Goal: Task Accomplishment & Management: Manage account settings

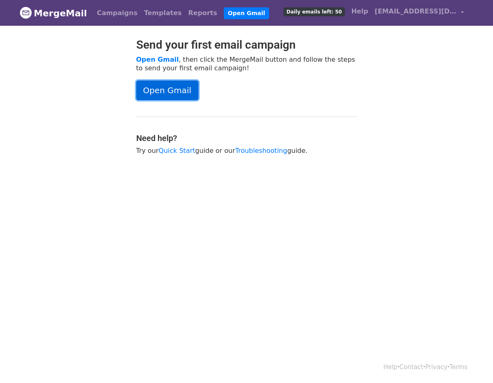
click at [182, 94] on link "Open Gmail" at bounding box center [167, 91] width 62 height 20
click at [341, 13] on span "Daily emails left: 50" at bounding box center [314, 11] width 61 height 9
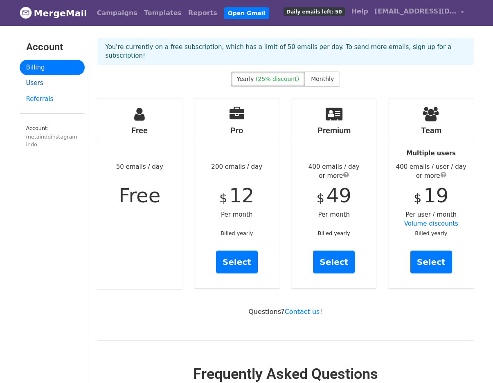
click at [47, 84] on link "Users" at bounding box center [52, 83] width 65 height 16
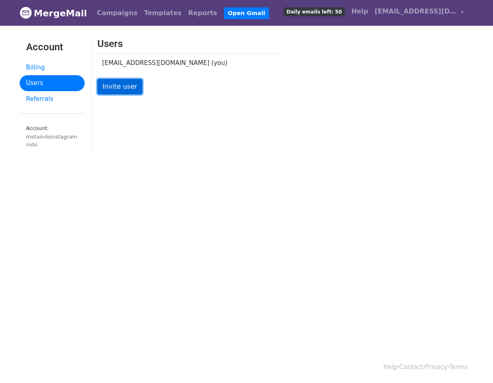
click at [117, 87] on link "Invite user" at bounding box center [119, 87] width 45 height 16
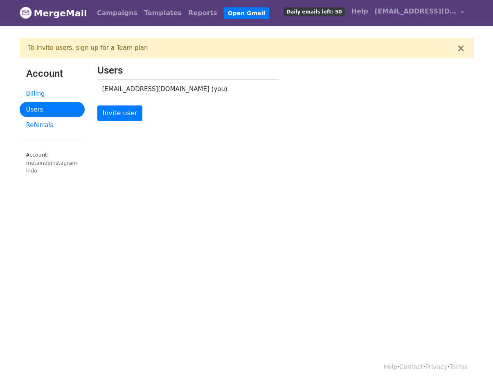
click at [46, 156] on link "Account: metaindoinstagramindo" at bounding box center [52, 165] width 65 height 36
click at [34, 159] on div "metaindoinstagramindo" at bounding box center [52, 167] width 52 height 16
click at [69, 181] on link "Account: metaindoinstagramindo" at bounding box center [52, 165] width 65 height 36
click at [451, 13] on span "[EMAIL_ADDRESS][DOMAIN_NAME]" at bounding box center [416, 12] width 82 height 10
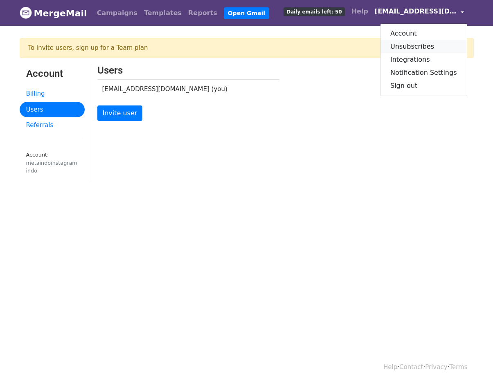
click at [433, 50] on link "Unsubscribes" at bounding box center [423, 46] width 86 height 13
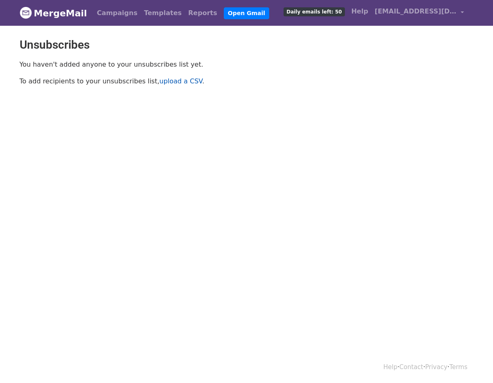
click at [169, 81] on link "upload a CSV" at bounding box center [181, 81] width 43 height 8
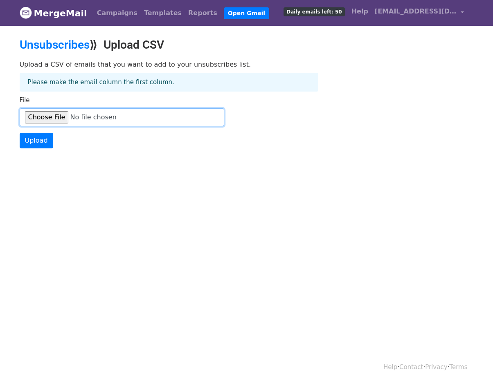
click at [111, 117] on input "File" at bounding box center [122, 117] width 205 height 18
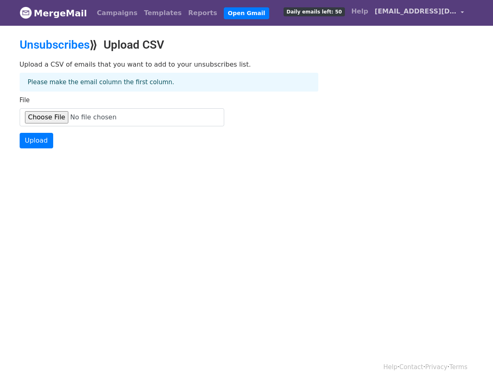
click at [433, 15] on span "[EMAIL_ADDRESS][DOMAIN_NAME]" at bounding box center [416, 12] width 82 height 10
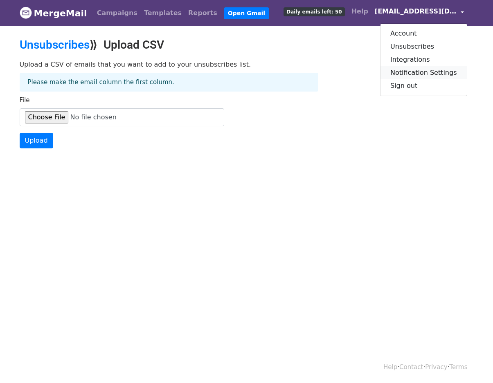
click at [442, 72] on link "Notification Settings" at bounding box center [423, 72] width 86 height 13
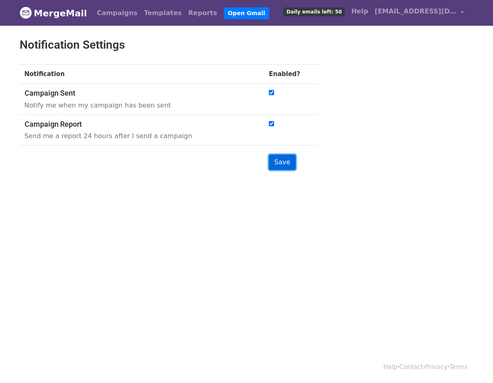
click at [283, 162] on input "Save" at bounding box center [282, 163] width 27 height 16
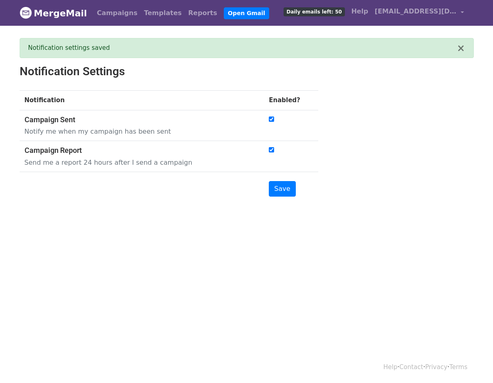
click at [330, 11] on span "Daily emails left: 50" at bounding box center [314, 11] width 61 height 9
click at [338, 11] on span "Daily emails left: 50" at bounding box center [314, 11] width 61 height 9
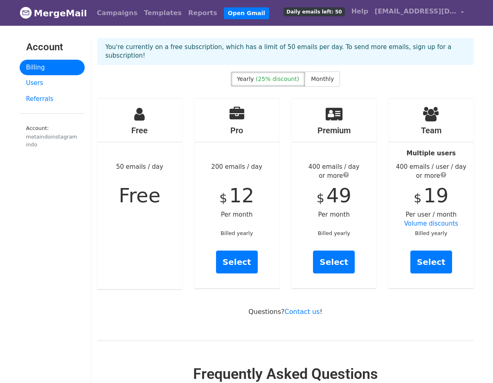
click at [131, 126] on h4 "Free" at bounding box center [139, 131] width 85 height 10
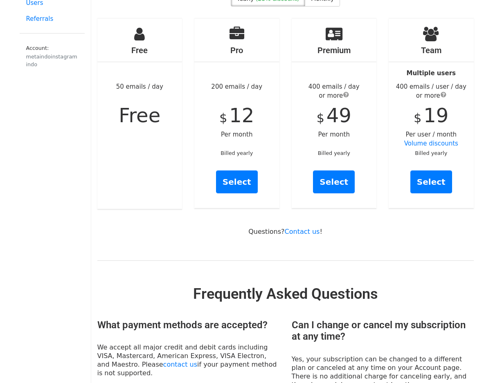
scroll to position [82, 0]
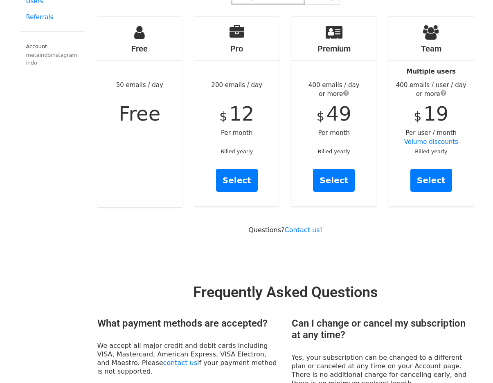
click at [429, 25] on icon at bounding box center [431, 32] width 16 height 15
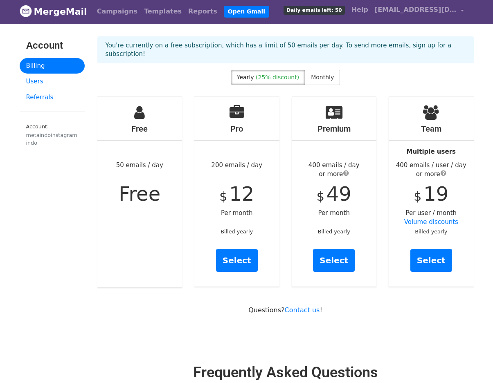
scroll to position [0, 0]
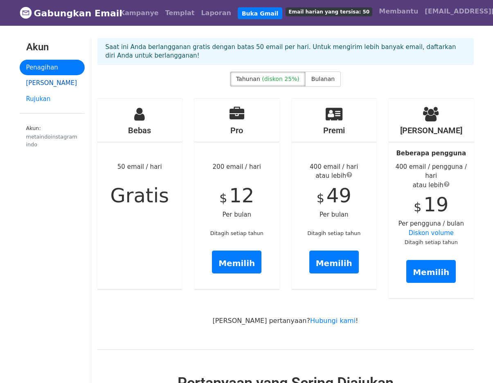
click at [48, 87] on link "Pengguna" at bounding box center [52, 83] width 65 height 16
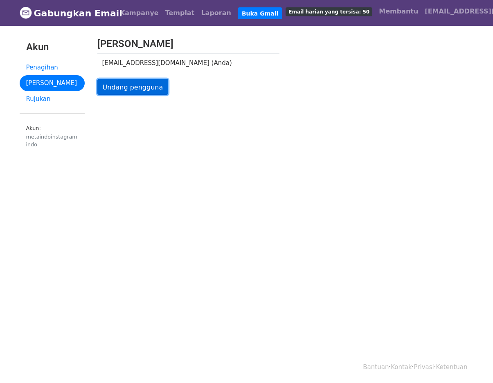
click at [139, 88] on font "Undang pengguna" at bounding box center [133, 87] width 61 height 8
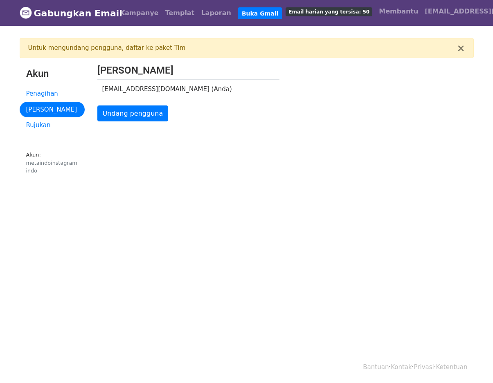
click at [66, 14] on font "Gabungkan Email" at bounding box center [78, 13] width 88 height 10
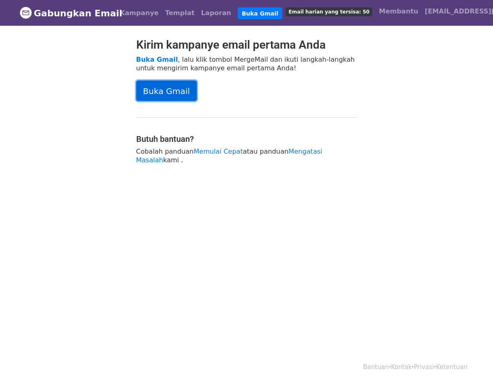
click at [160, 82] on link "Buka Gmail" at bounding box center [166, 91] width 61 height 20
click at [170, 59] on font "Buka Gmail" at bounding box center [157, 60] width 42 height 8
